Goal: Register for event/course

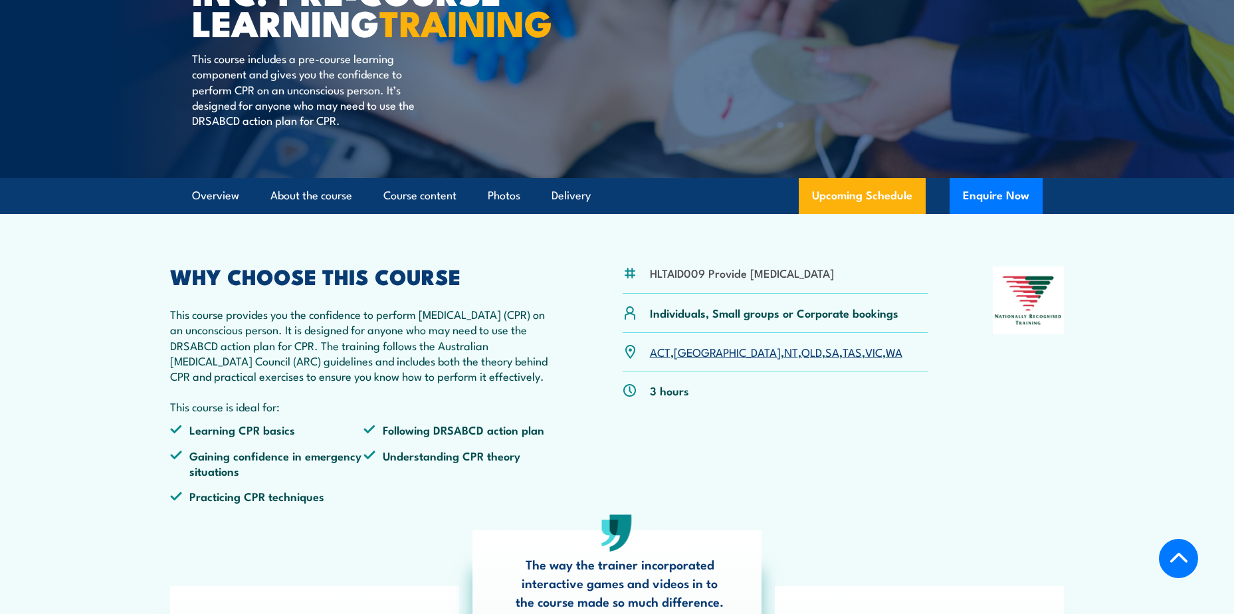
scroll to position [332, 0]
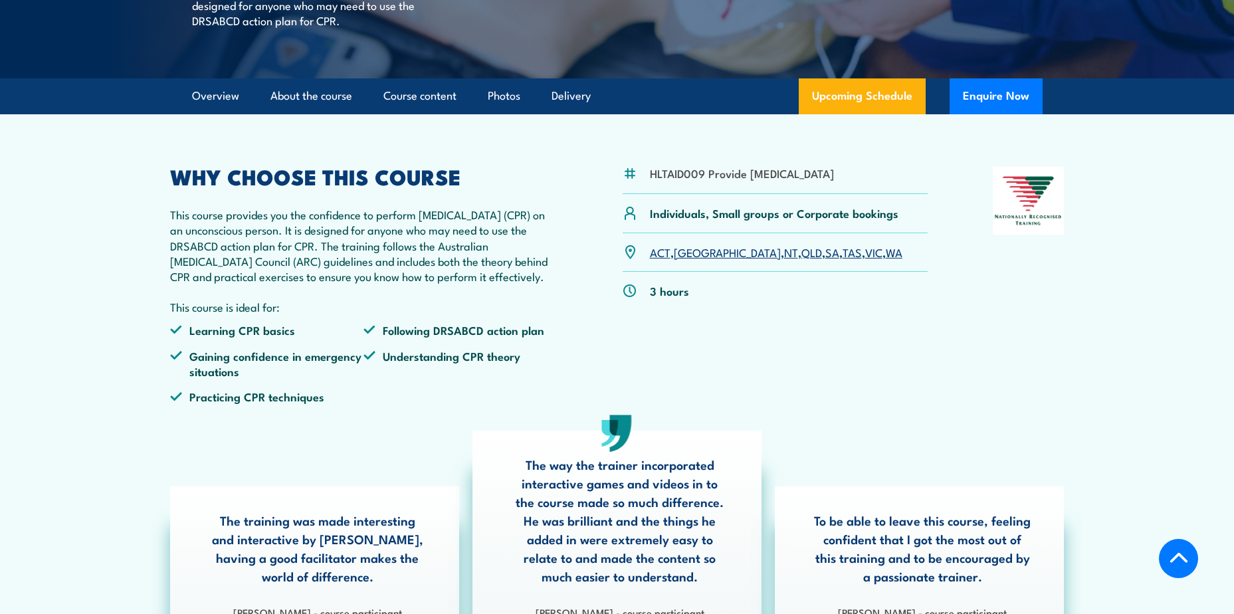
click at [801, 260] on link "QLD" at bounding box center [811, 252] width 21 height 16
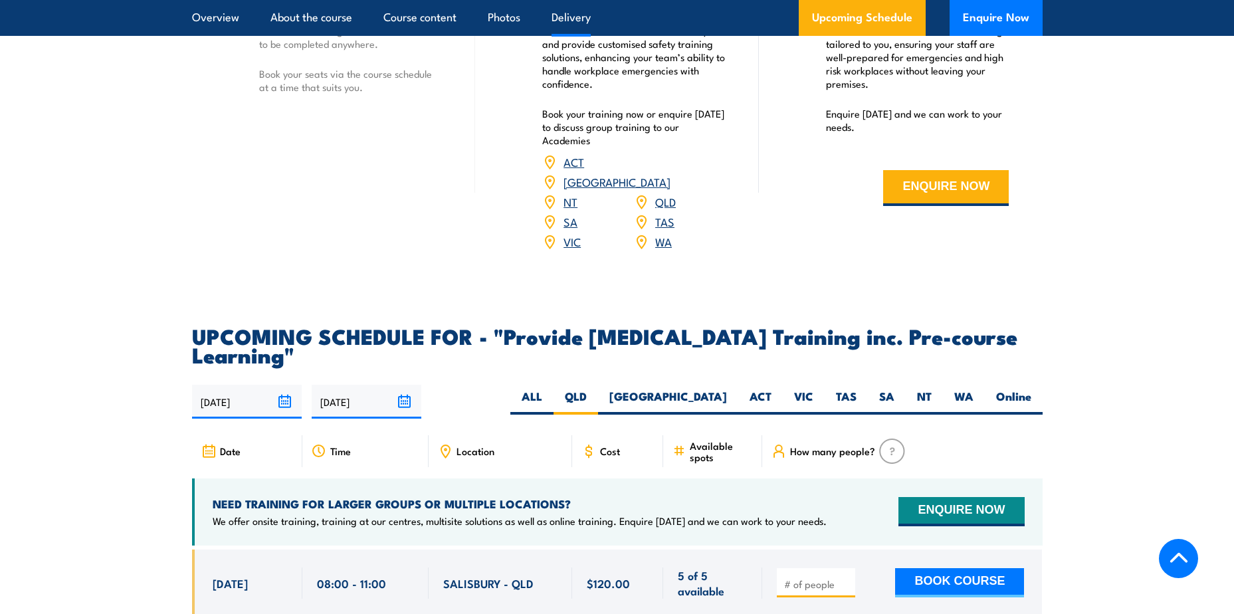
scroll to position [2060, 0]
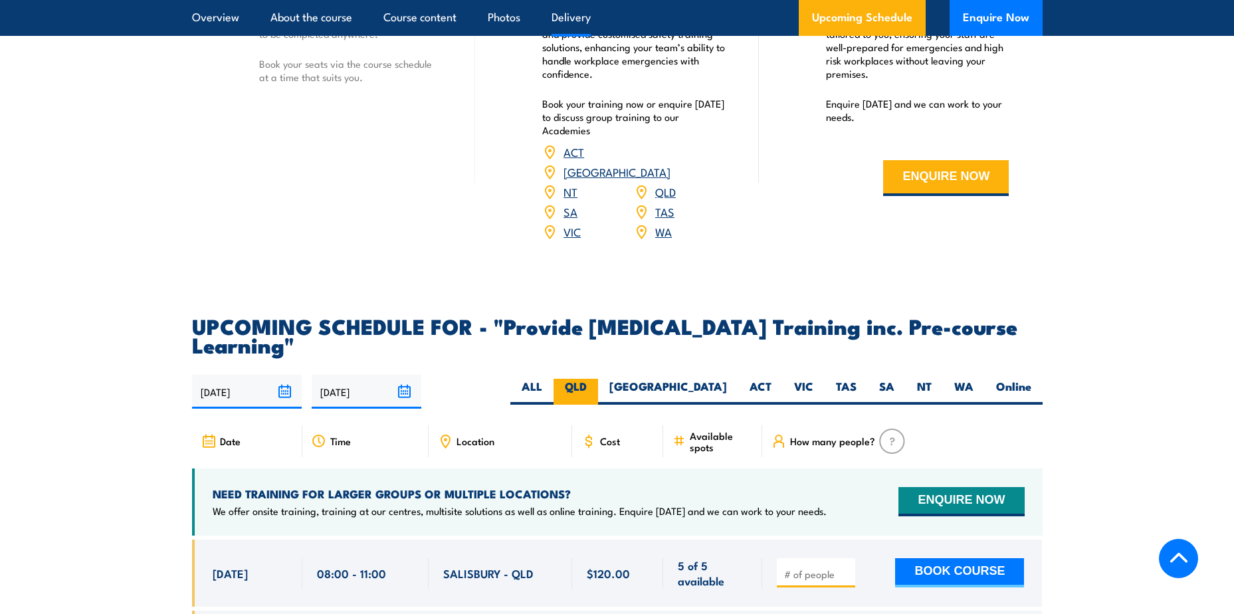
click at [598, 405] on label "QLD" at bounding box center [576, 392] width 45 height 26
click at [595, 387] on input "QLD" at bounding box center [591, 383] width 9 height 9
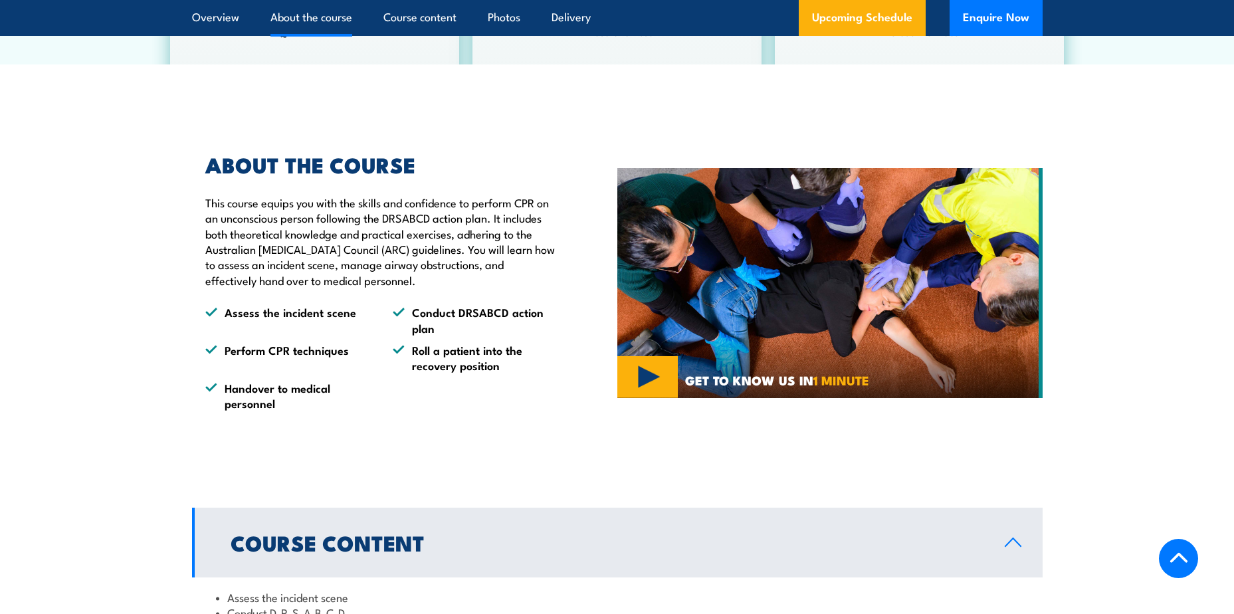
scroll to position [930, 0]
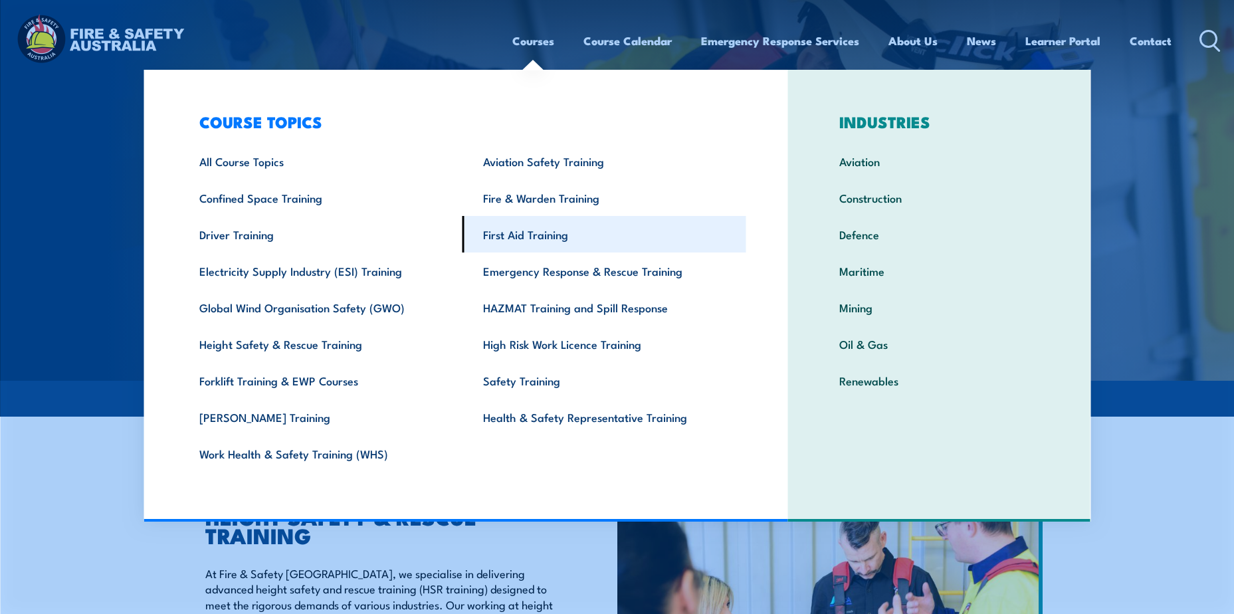
click at [528, 235] on link "First Aid Training" at bounding box center [605, 234] width 284 height 37
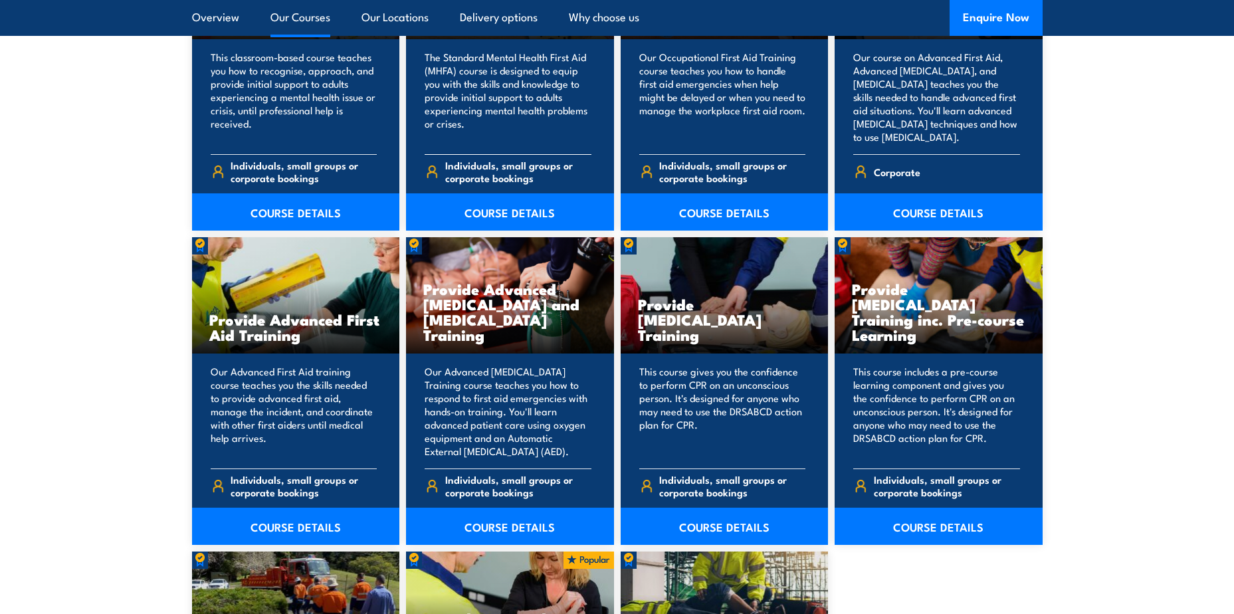
scroll to position [1529, 0]
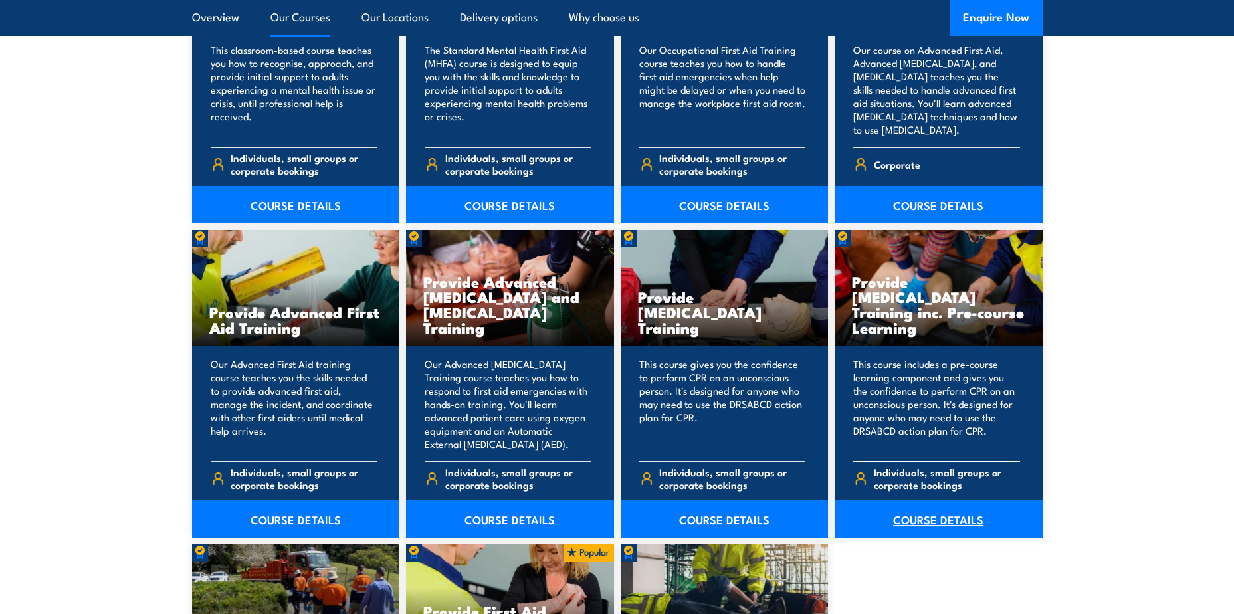
click at [911, 520] on link "COURSE DETAILS" at bounding box center [939, 518] width 208 height 37
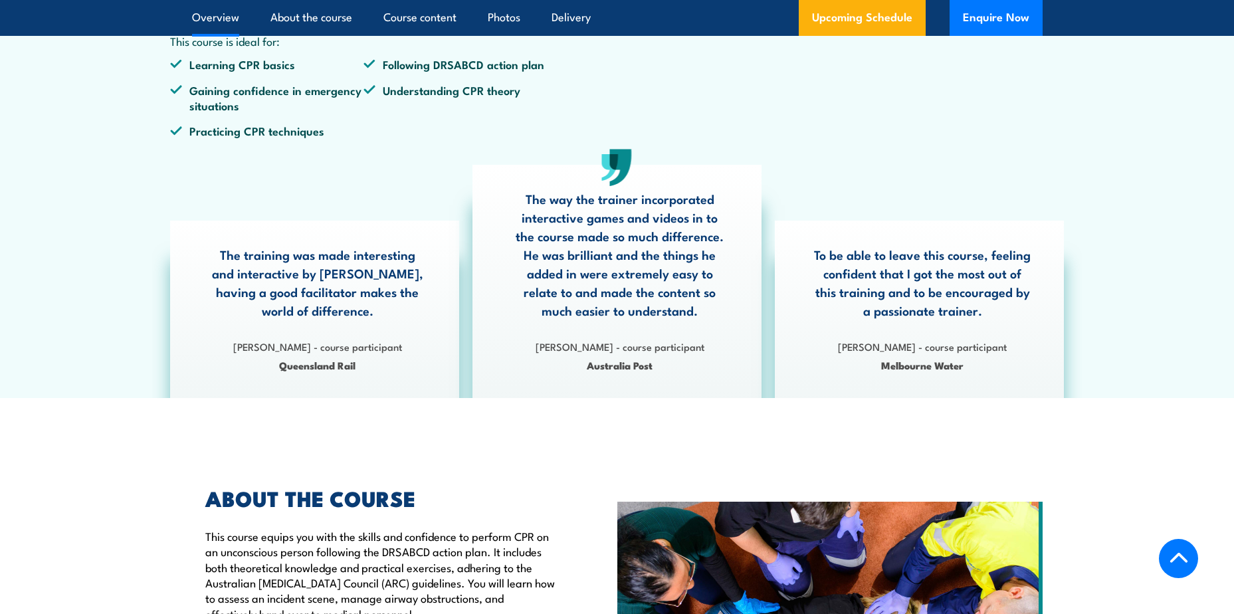
scroll to position [465, 0]
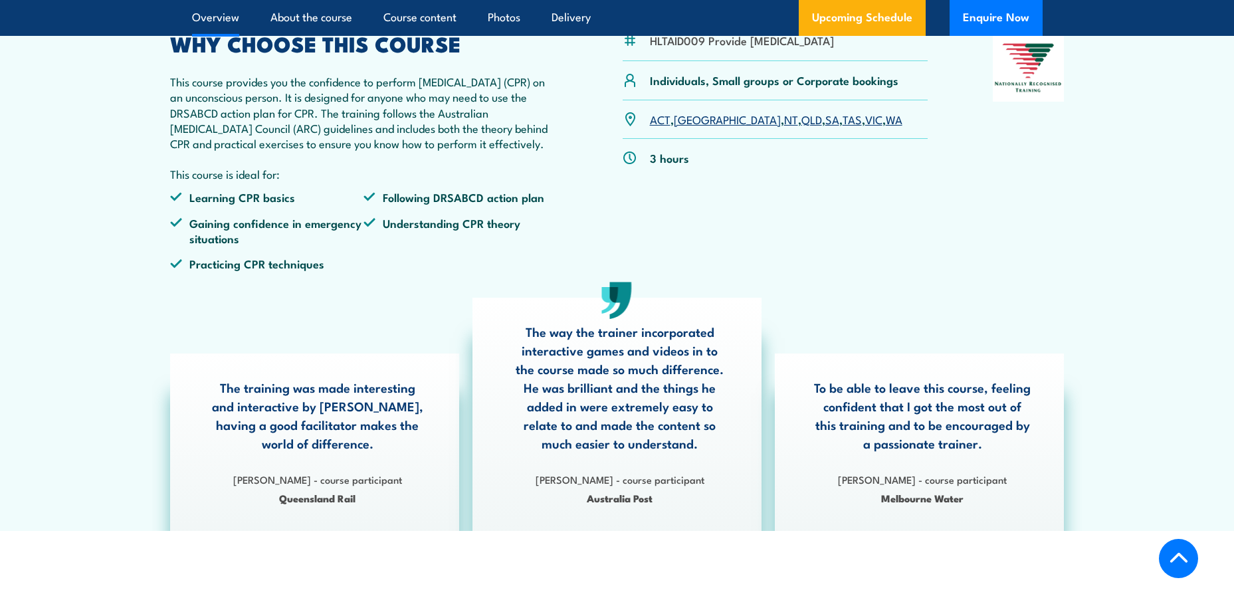
click at [801, 127] on link "QLD" at bounding box center [811, 119] width 21 height 16
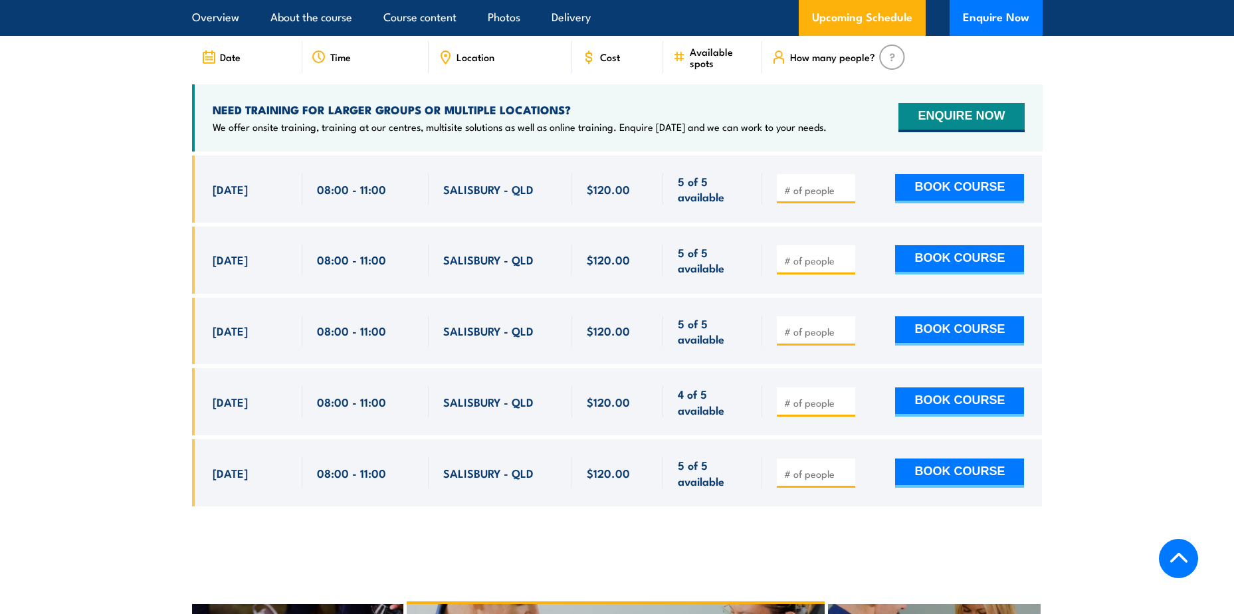
scroll to position [2434, 0]
